Goal: Find contact information: Find contact information

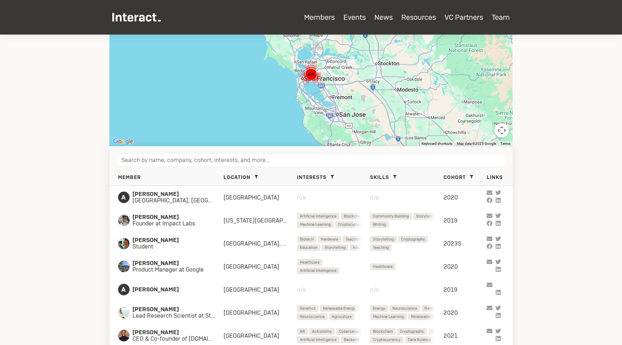
scroll to position [166, 0]
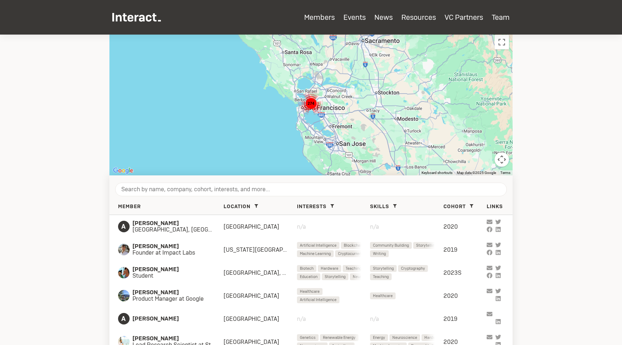
click at [500, 163] on button "Map camera controls" at bounding box center [502, 159] width 14 height 14
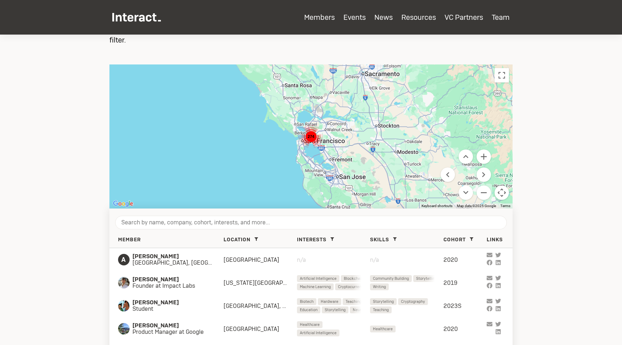
scroll to position [131, 0]
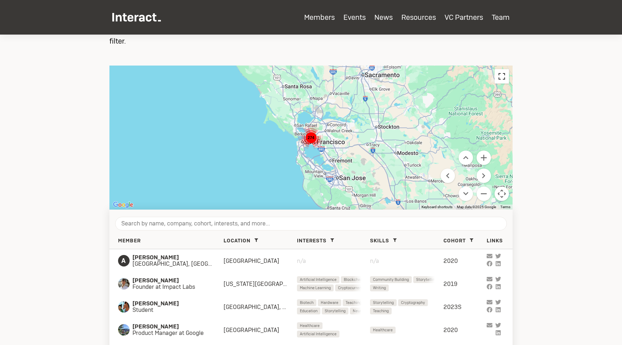
click at [505, 80] on button "Toggle fullscreen view" at bounding box center [502, 76] width 14 height 14
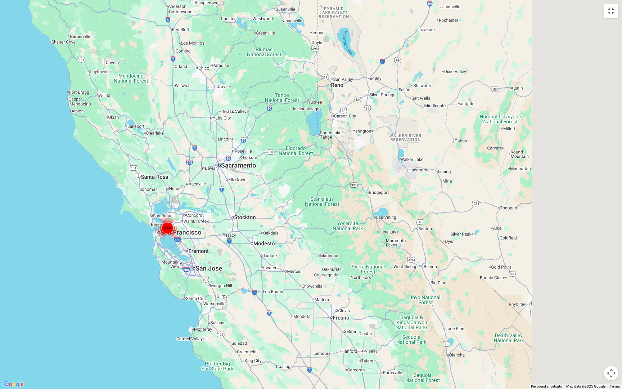
drag, startPoint x: 456, startPoint y: 144, endPoint x: 258, endPoint y: 182, distance: 201.6
click at [258, 182] on div "274" at bounding box center [311, 194] width 622 height 389
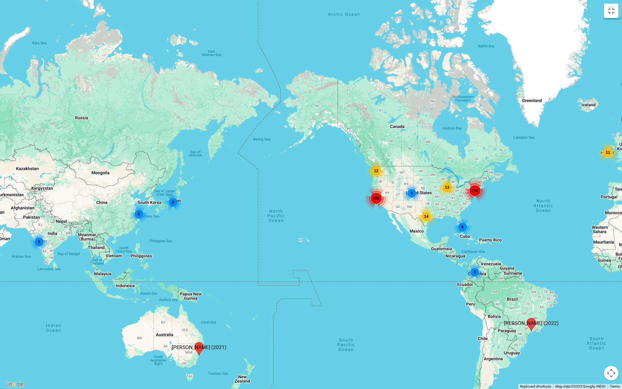
drag, startPoint x: 403, startPoint y: 197, endPoint x: 424, endPoint y: 195, distance: 20.6
click at [424, 195] on div "11 294 3 2 306 12 45 3 13 14 5 9 9 3 2 5 2" at bounding box center [311, 194] width 622 height 389
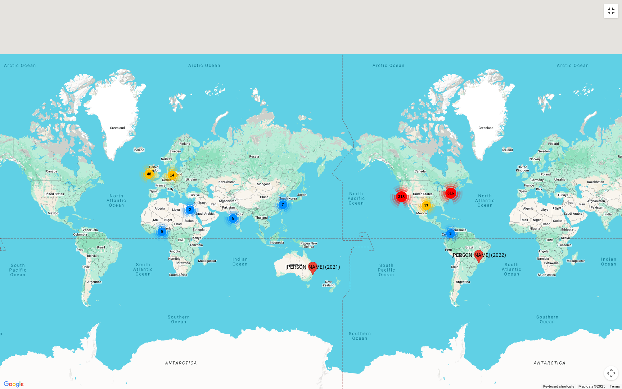
click at [612, 14] on button "Toggle fullscreen view" at bounding box center [611, 11] width 14 height 14
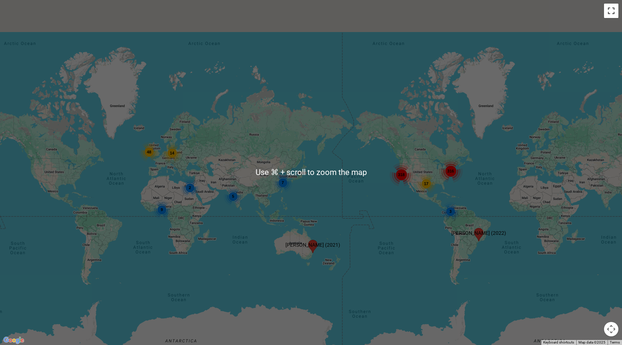
scroll to position [279, 0]
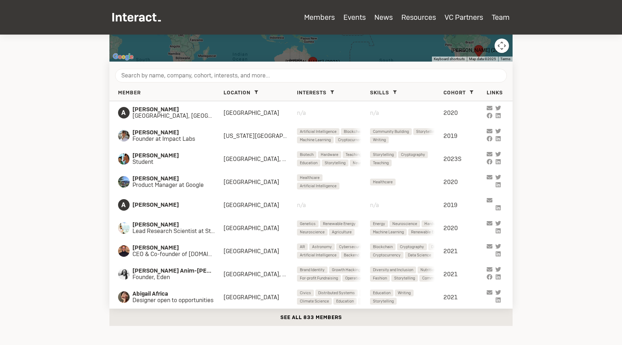
click at [321, 315] on button "See all 833 members" at bounding box center [310, 317] width 403 height 17
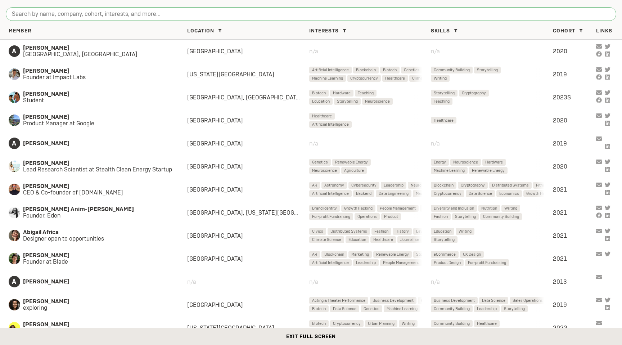
click at [302, 12] on input "search" at bounding box center [311, 14] width 611 height 14
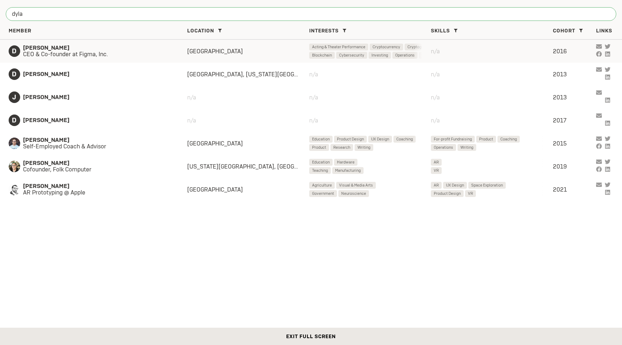
type input "dyla"
click at [93, 57] on span "CEO & Co-founder at Figma, Inc." at bounding box center [98, 54] width 150 height 6
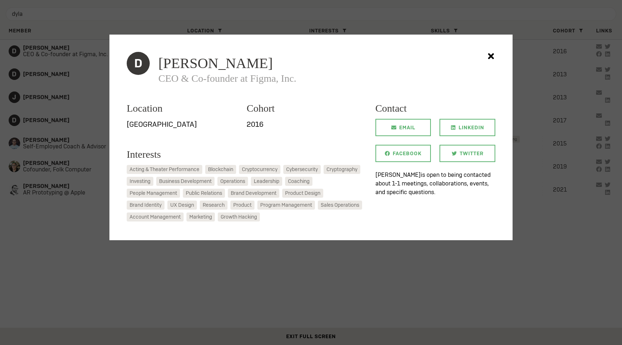
click at [430, 180] on p "[PERSON_NAME] is open to being contacted about 1-1 meetings, collaborations, ev…" at bounding box center [435, 184] width 120 height 26
